Goal: Task Accomplishment & Management: Use online tool/utility

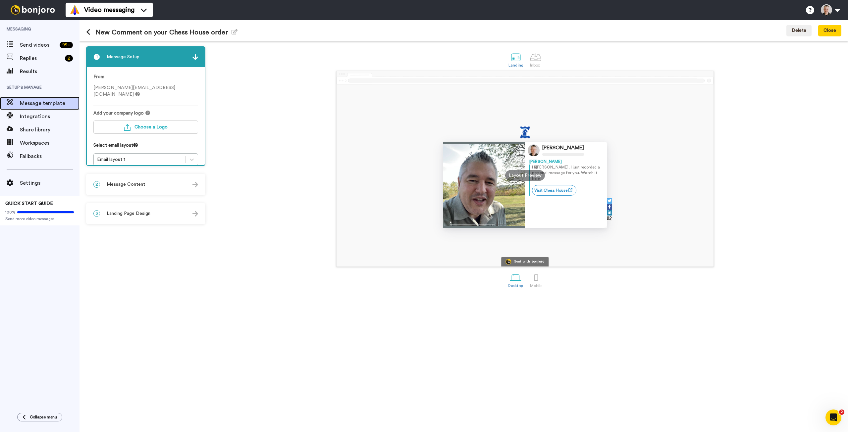
click at [31, 104] on span "Message template" at bounding box center [50, 103] width 60 height 8
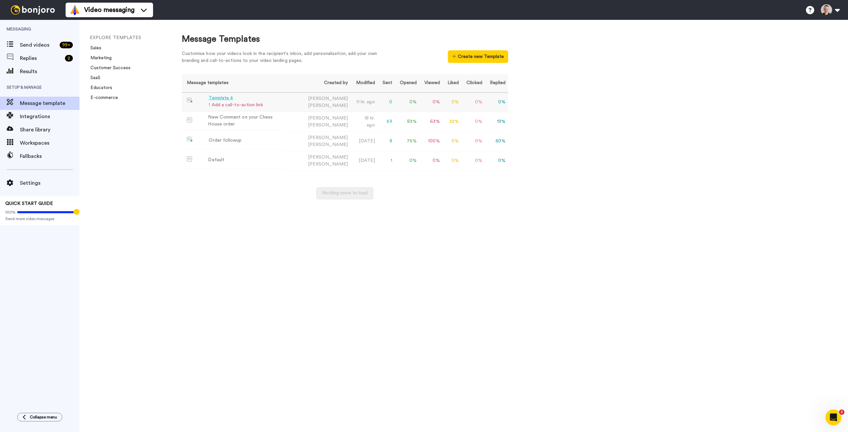
click at [221, 105] on div "! Add a call-to-action link" at bounding box center [236, 105] width 54 height 7
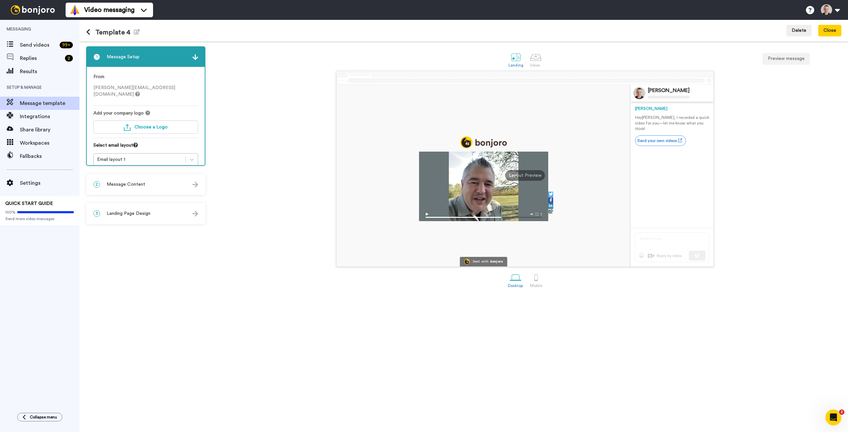
click at [131, 186] on span "Message Content" at bounding box center [126, 184] width 38 height 7
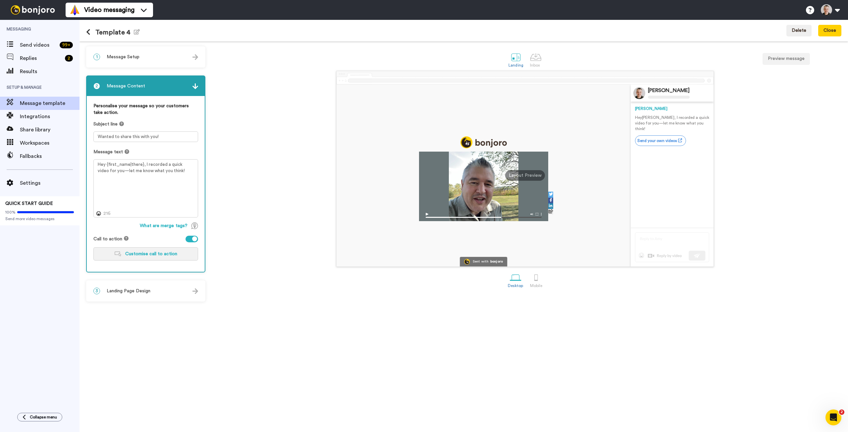
click at [156, 254] on span "Customise call to action" at bounding box center [151, 254] width 52 height 5
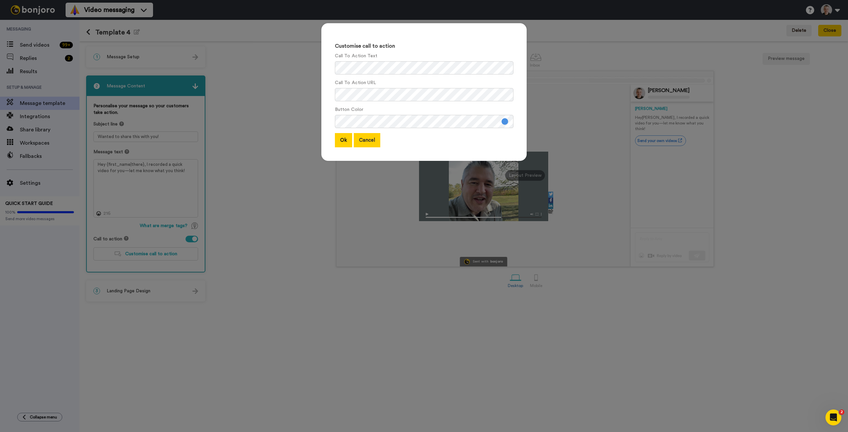
click at [365, 138] on button "Cancel" at bounding box center [367, 140] width 27 height 14
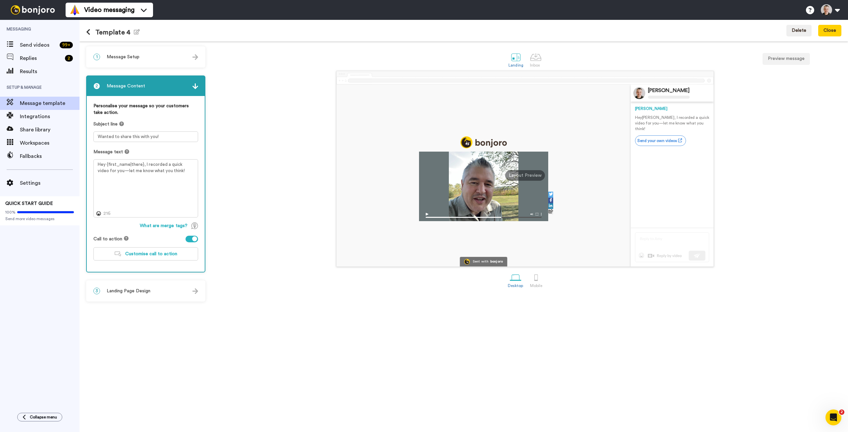
click at [193, 239] on div at bounding box center [194, 239] width 5 height 5
